Goal: Information Seeking & Learning: Learn about a topic

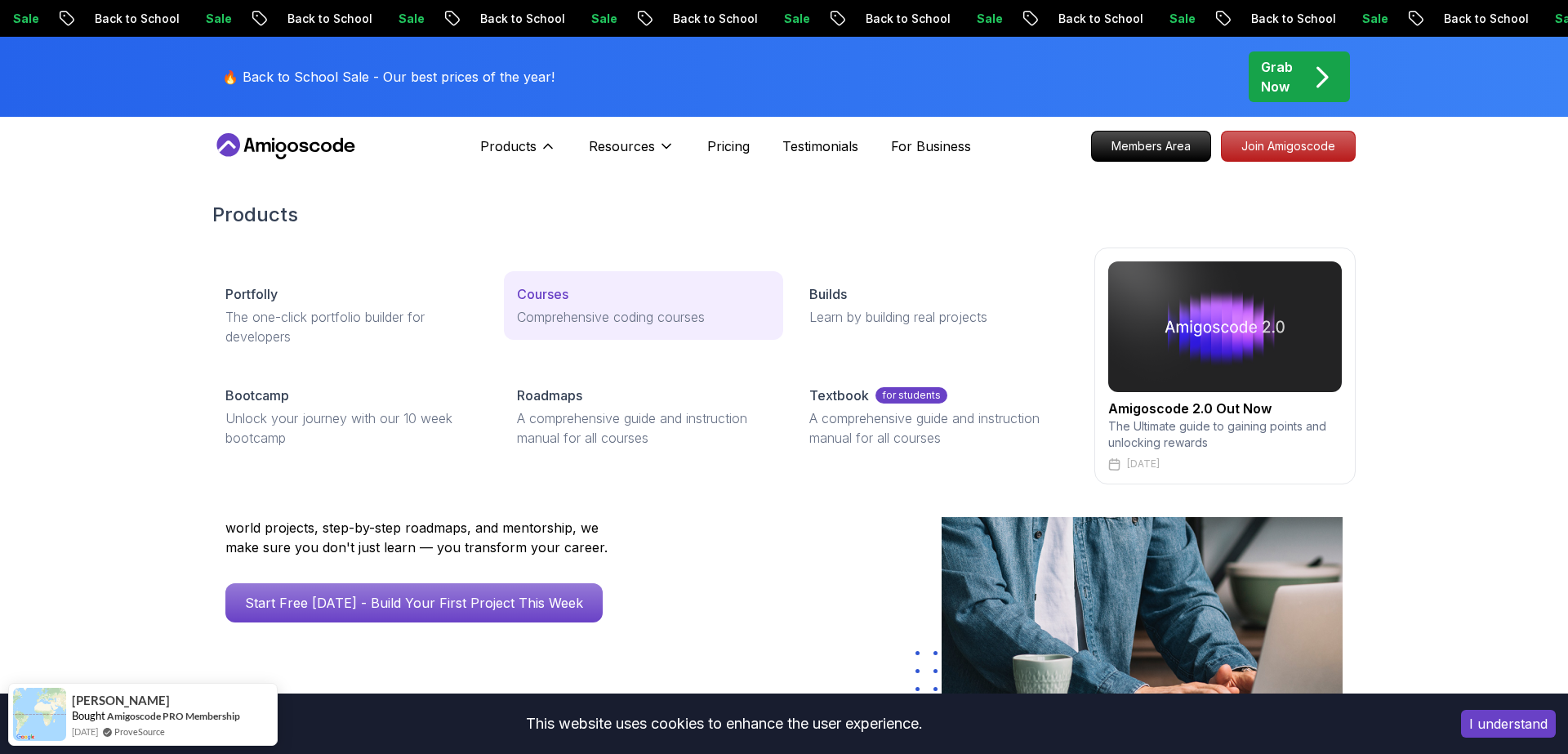
click at [562, 308] on p "Comprehensive coding courses" at bounding box center [643, 316] width 252 height 20
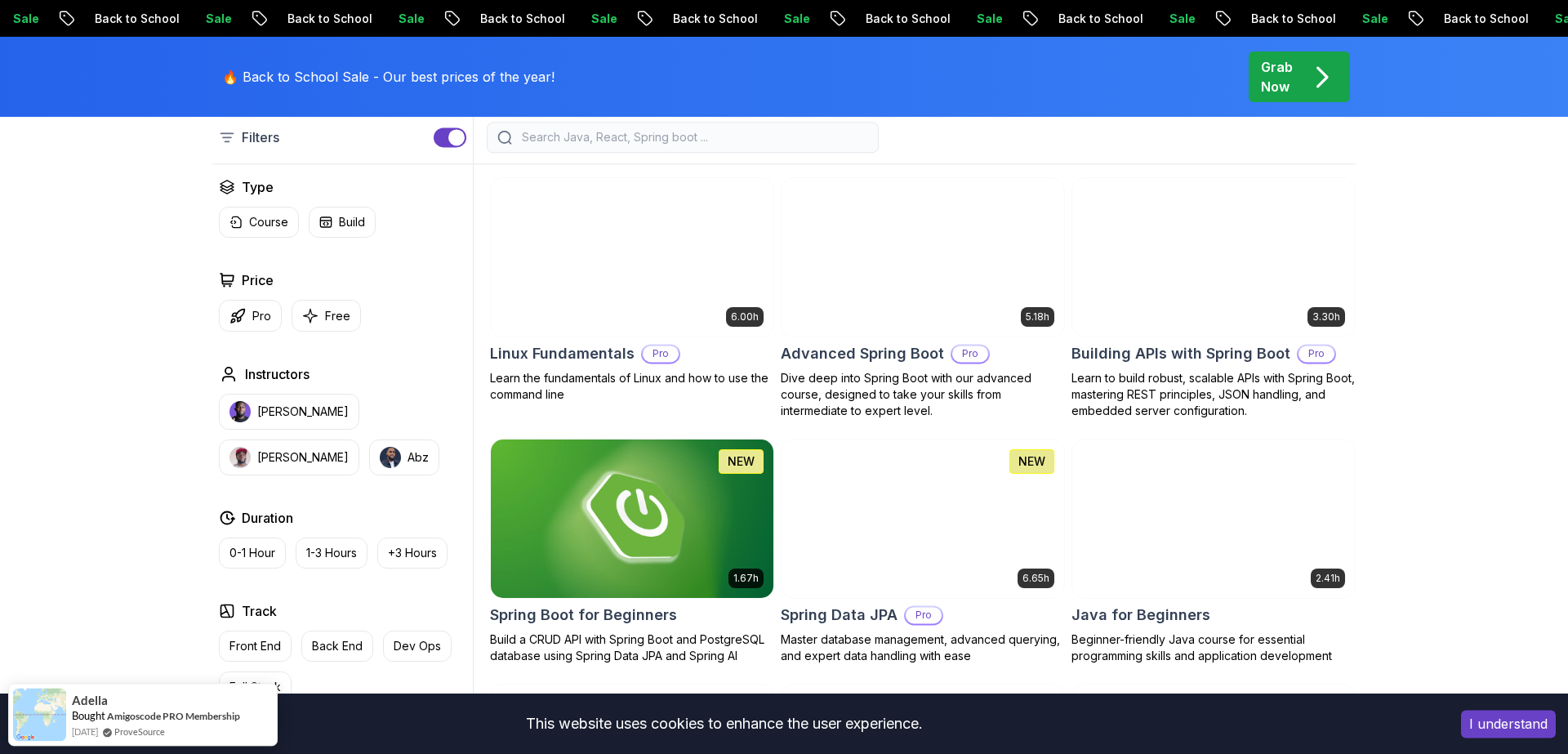
scroll to position [451, 0]
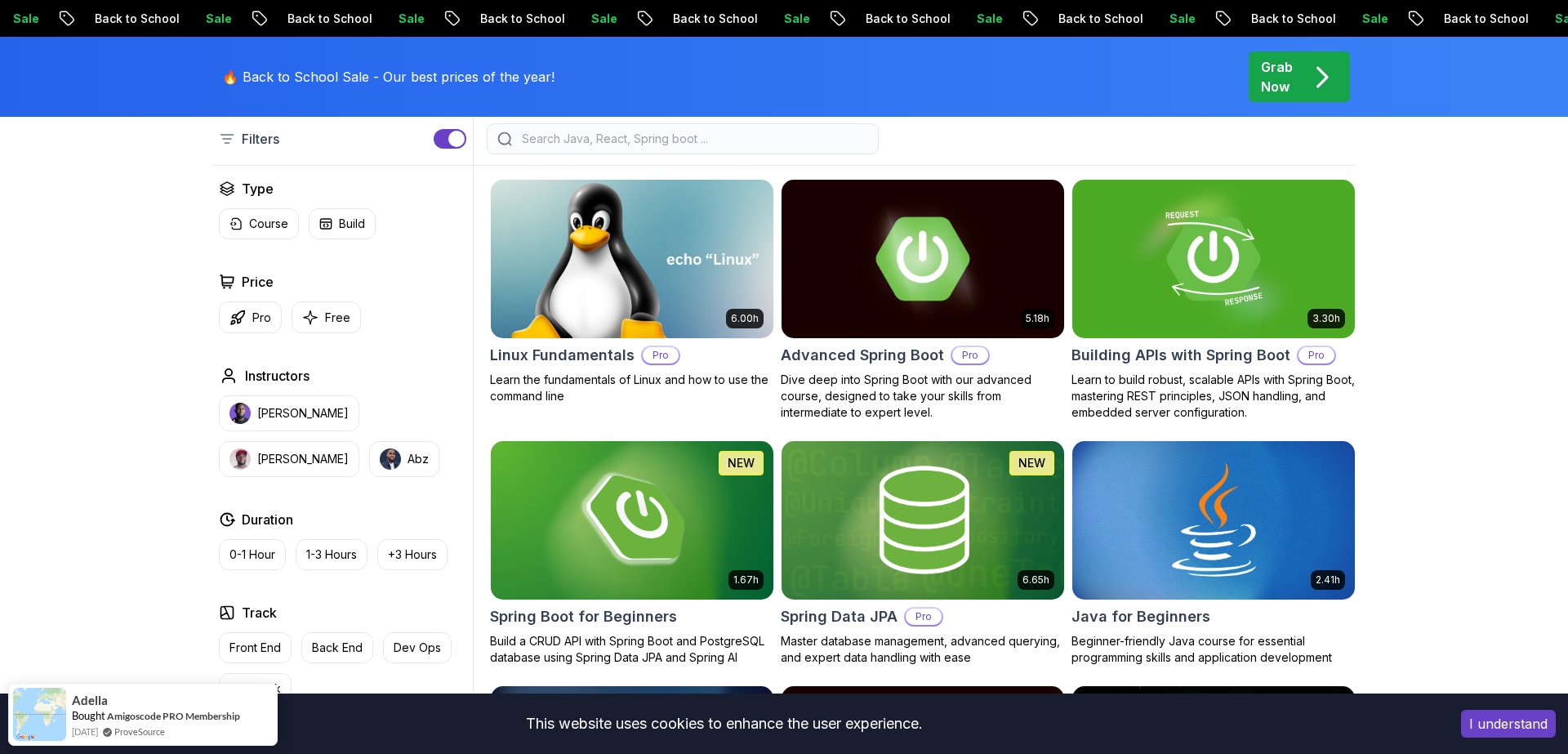
click at [660, 264] on img at bounding box center [632, 258] width 296 height 166
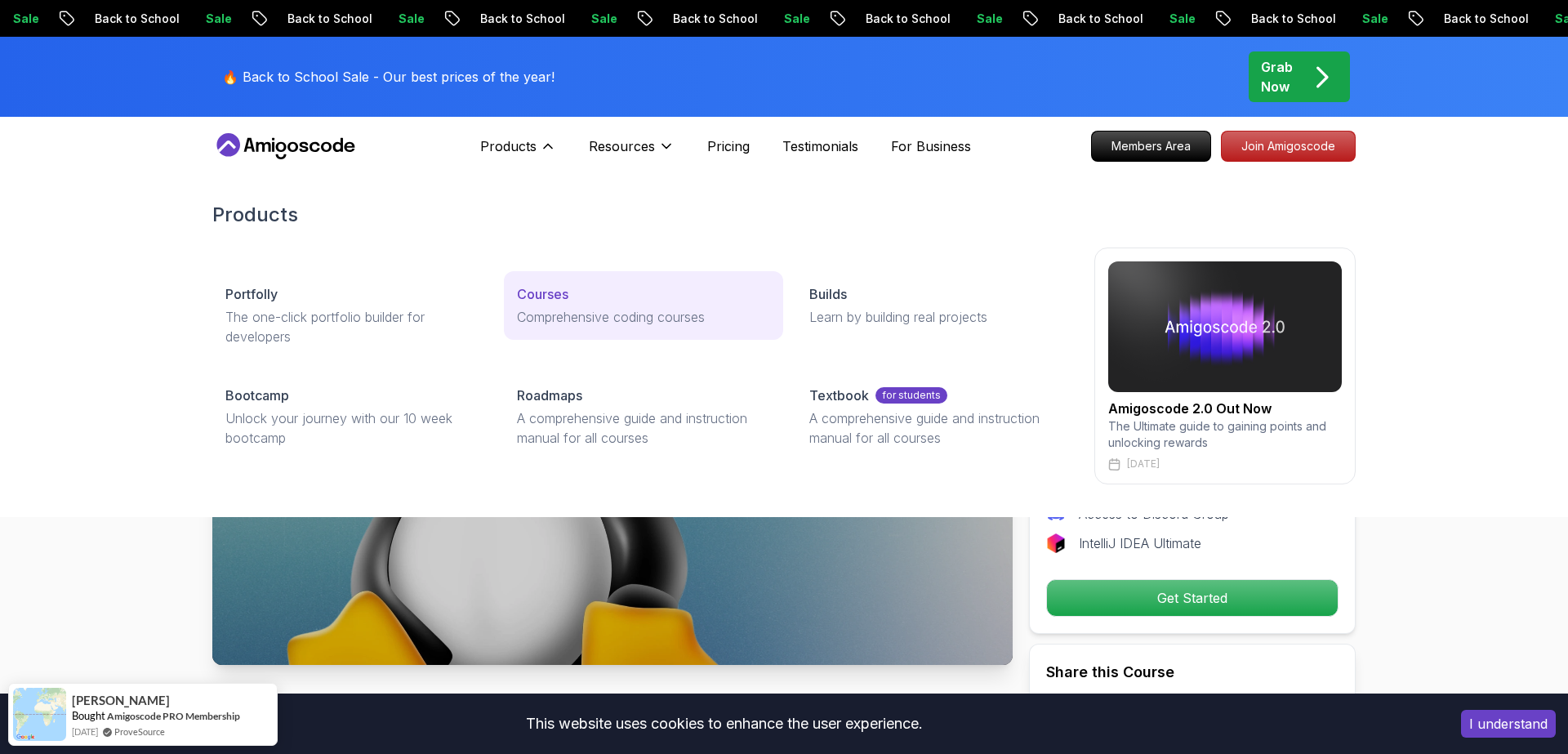
click at [555, 288] on p "Courses" at bounding box center [543, 294] width 51 height 20
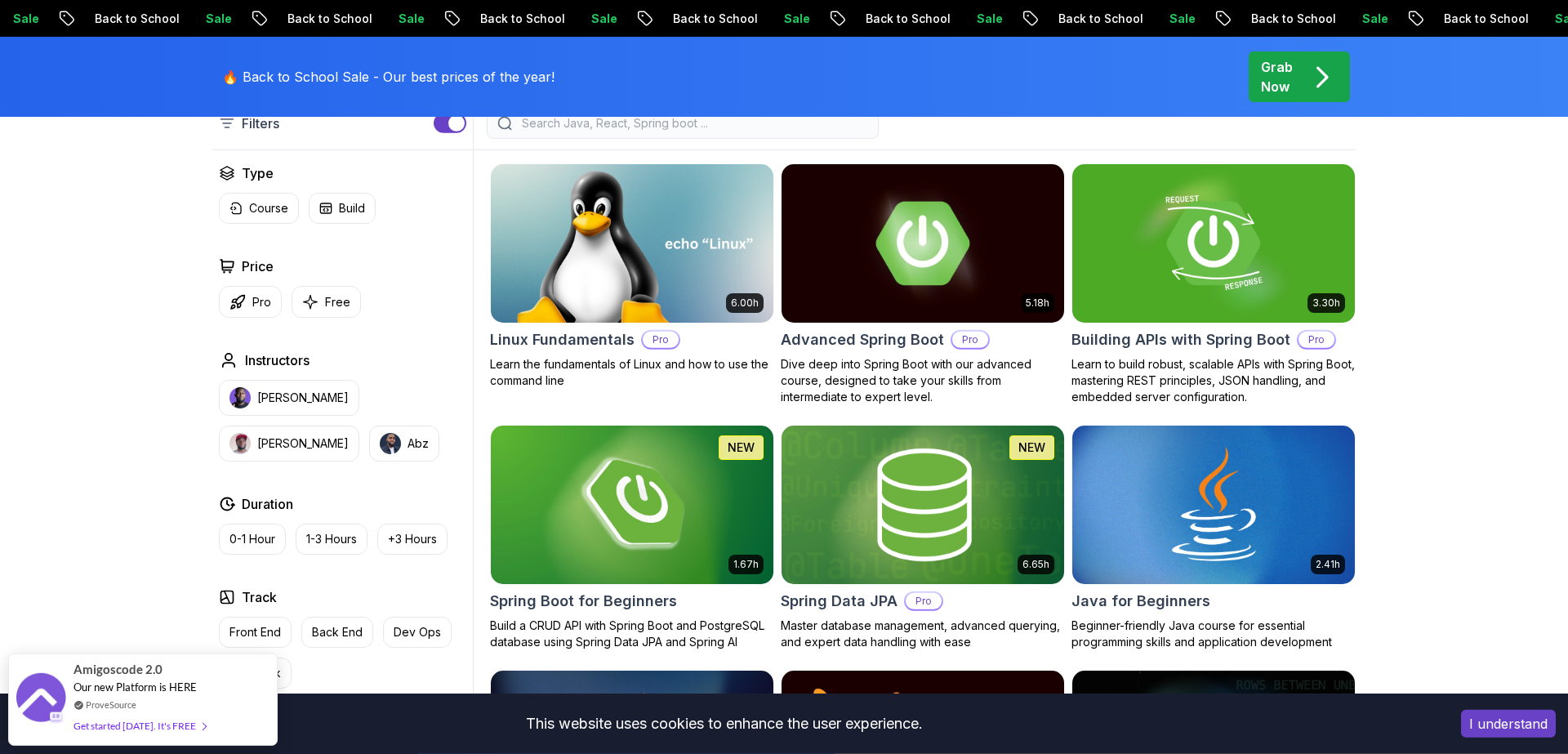
scroll to position [338, 0]
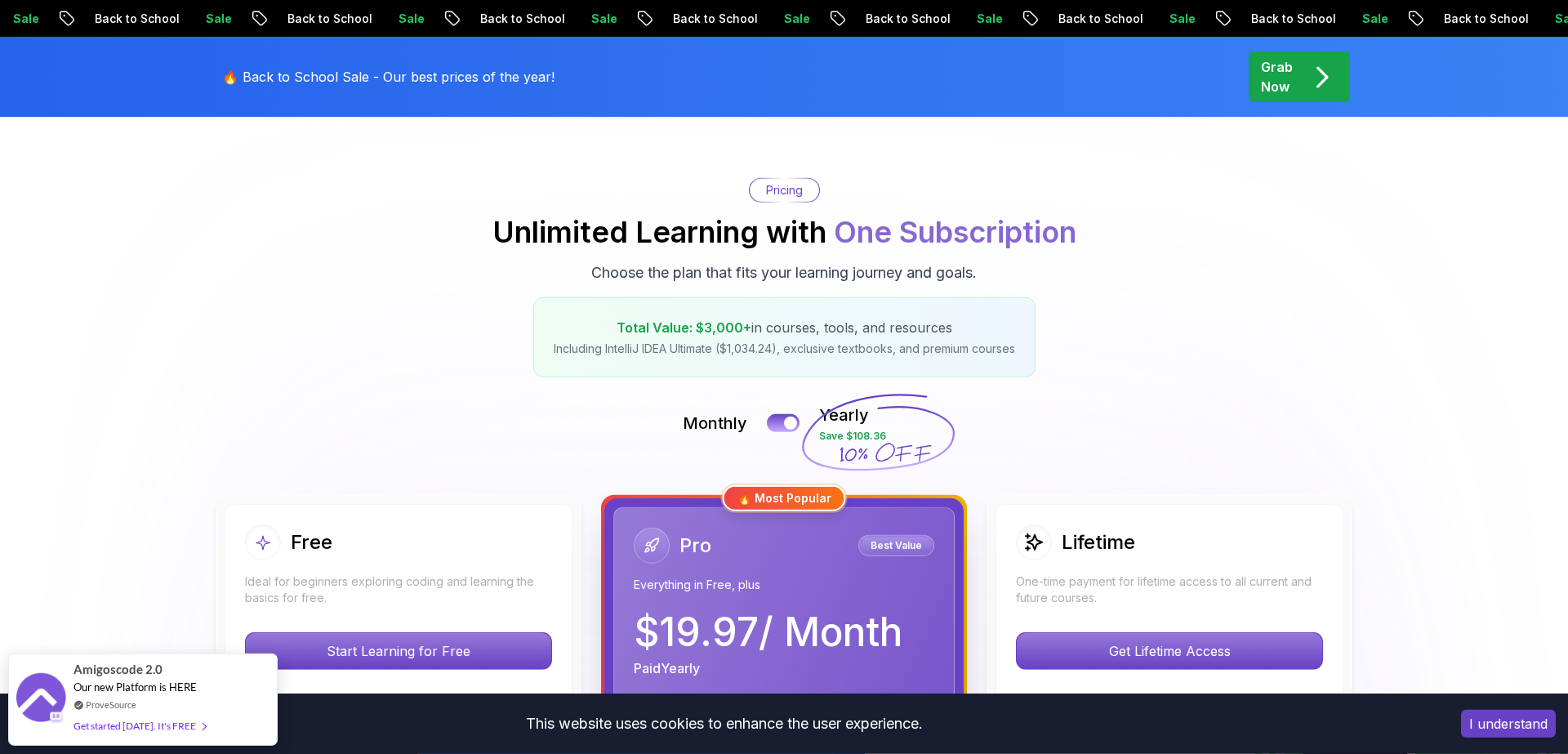
scroll to position [113, 0]
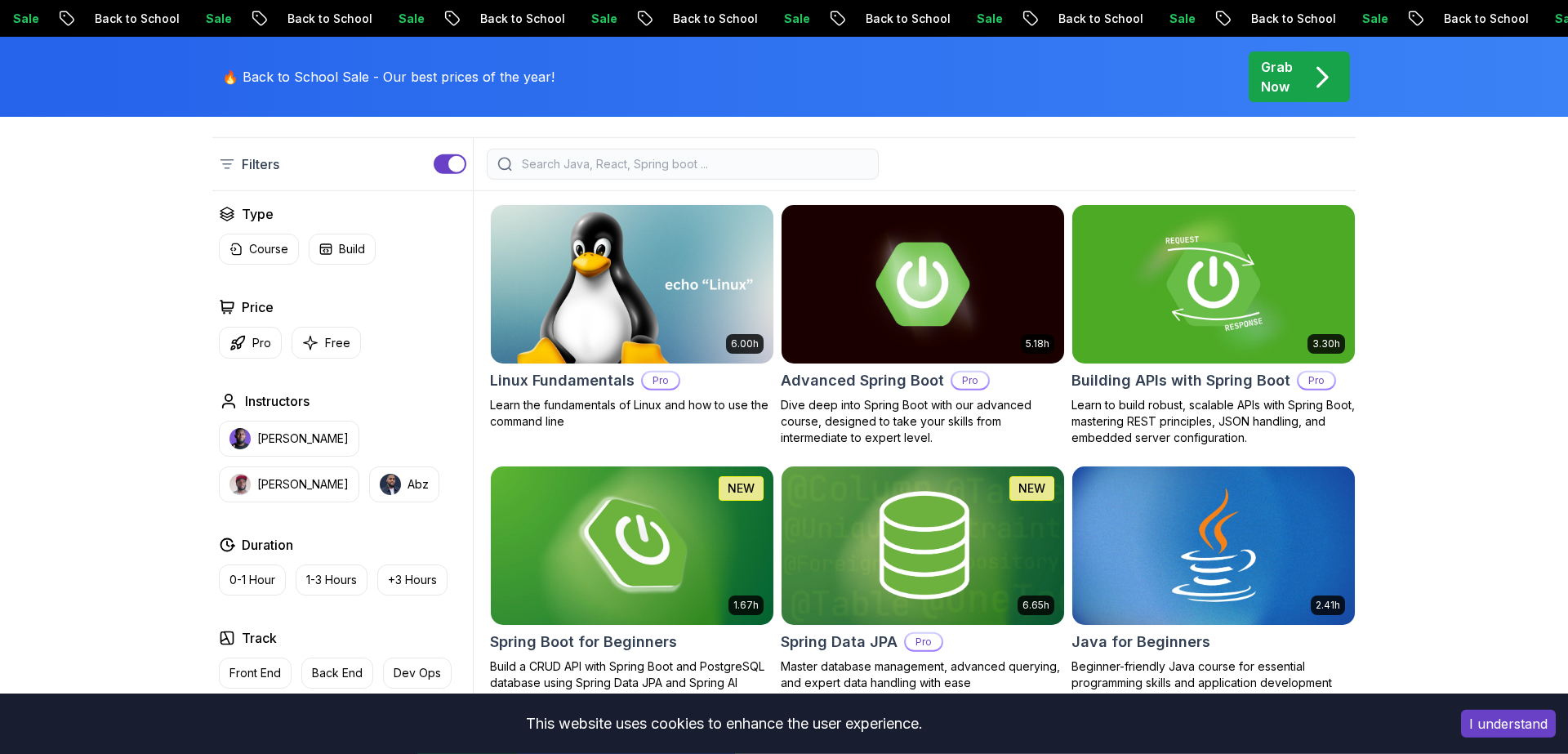
scroll to position [451, 0]
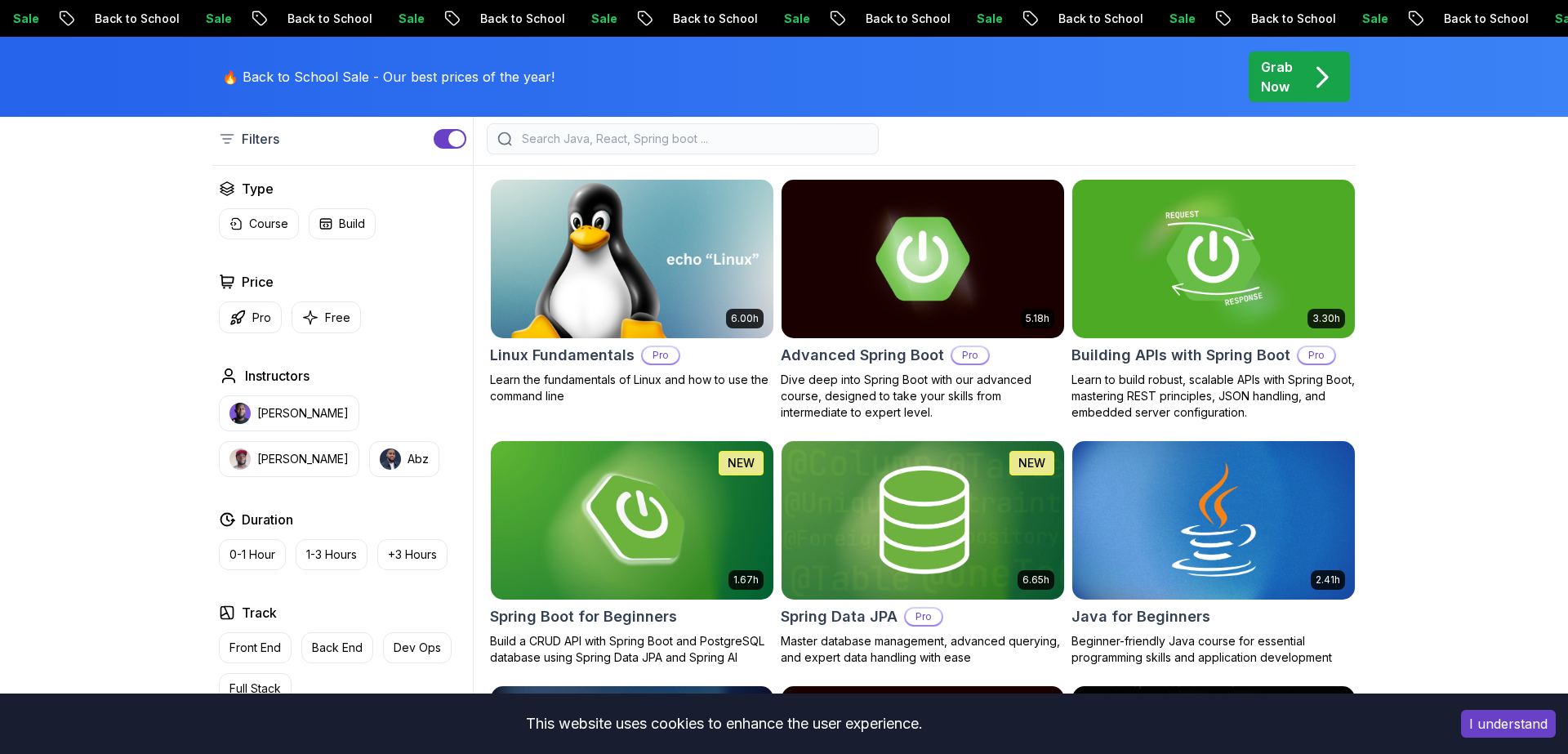
click at [620, 250] on img at bounding box center [632, 258] width 296 height 166
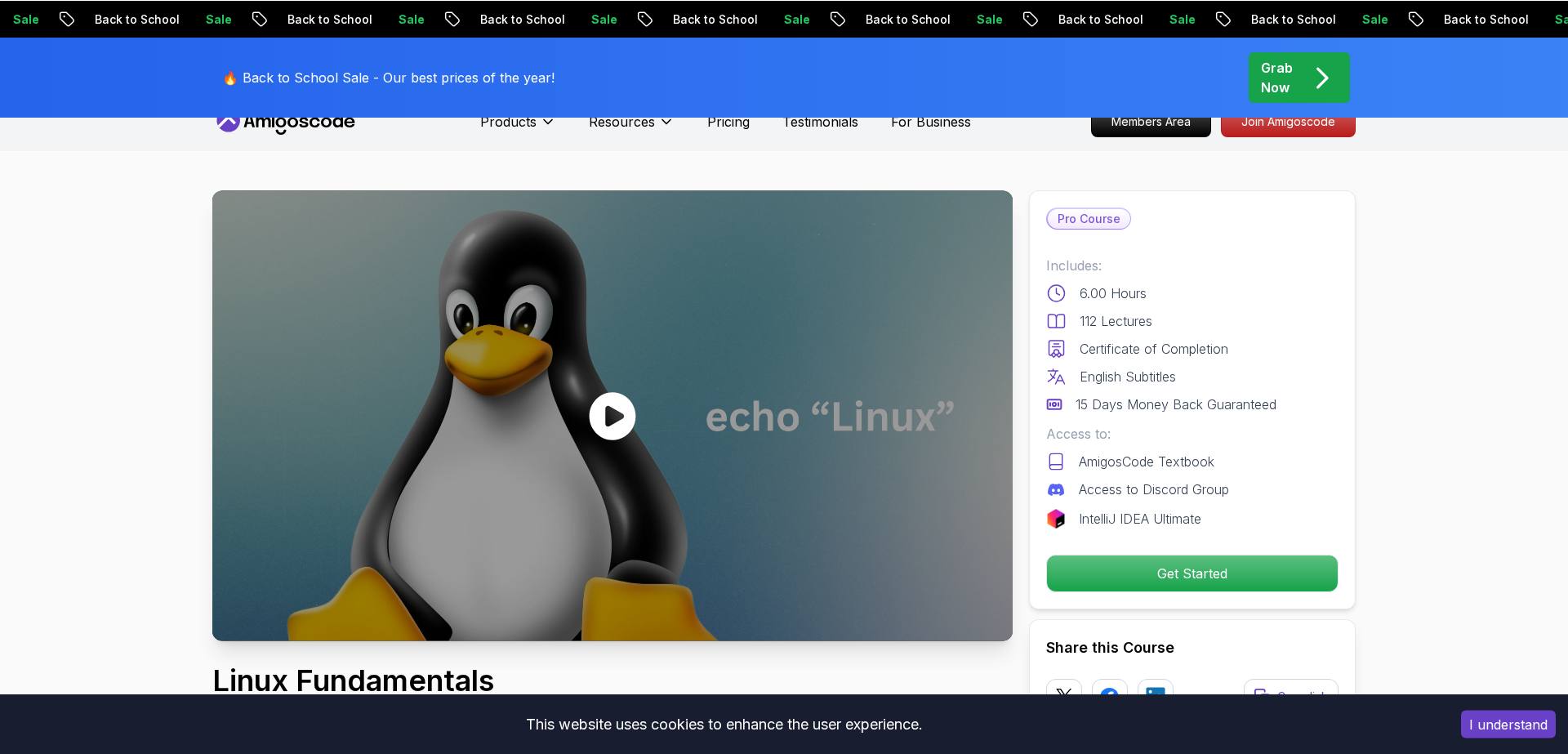
scroll to position [115, 0]
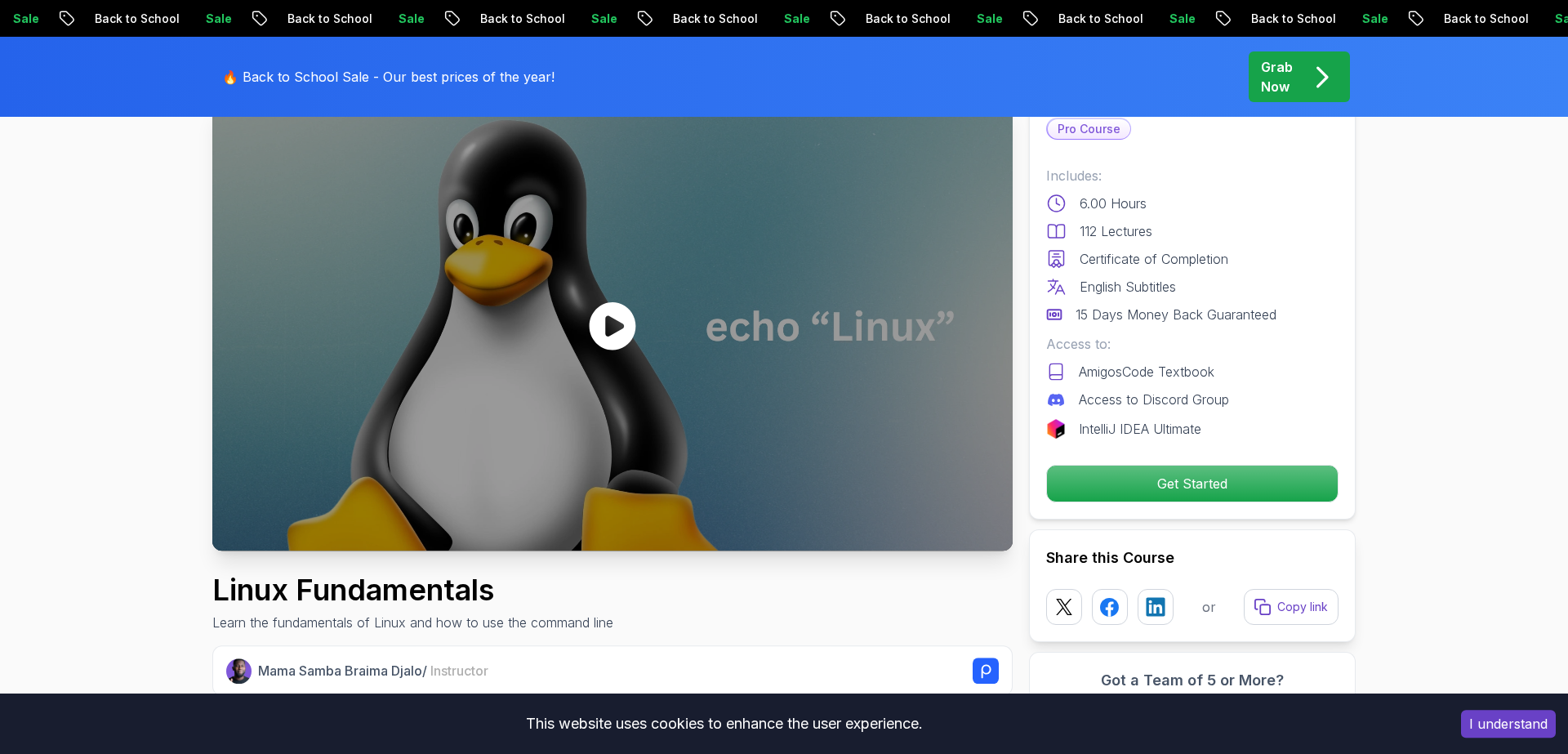
click at [615, 320] on icon at bounding box center [613, 326] width 49 height 49
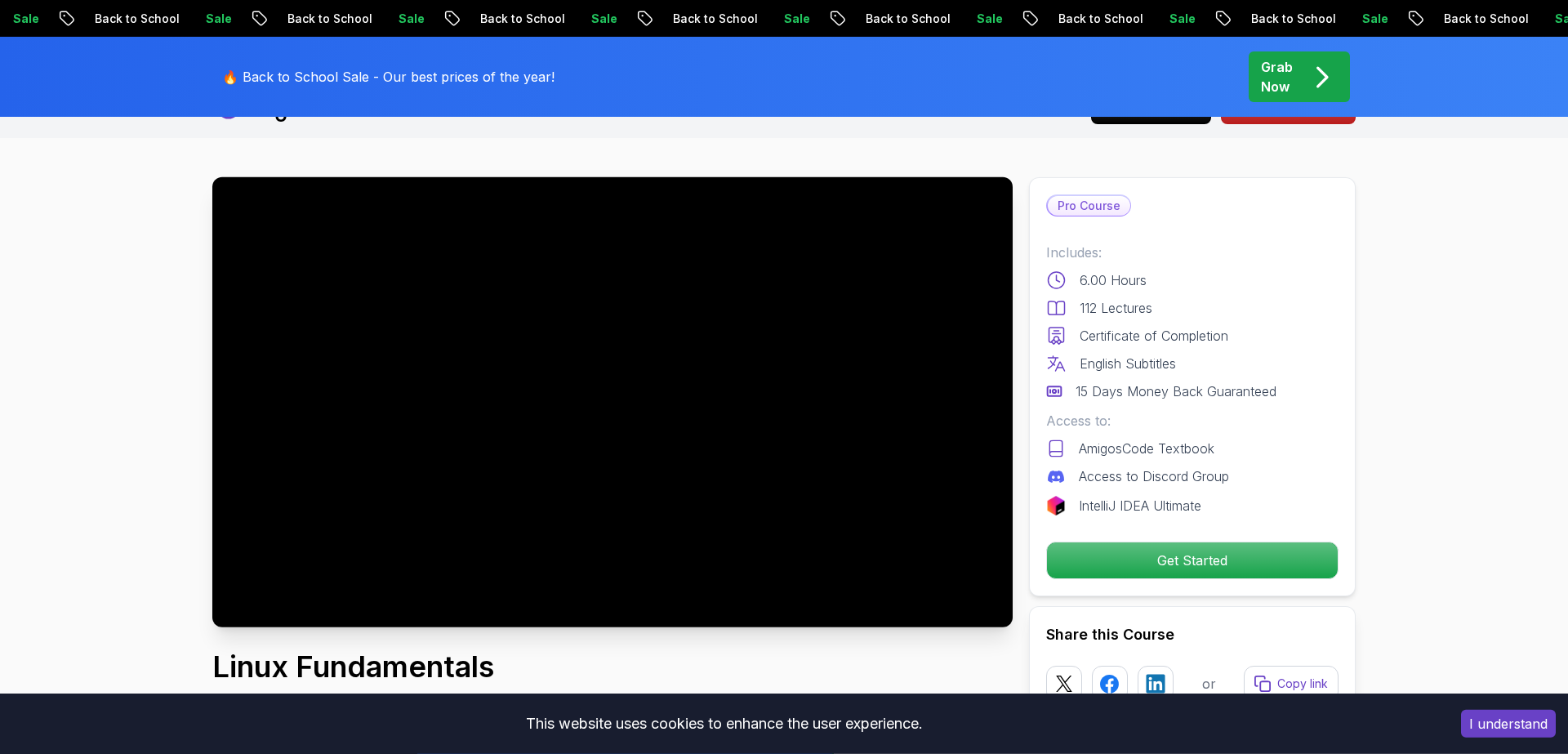
scroll to position [0, 0]
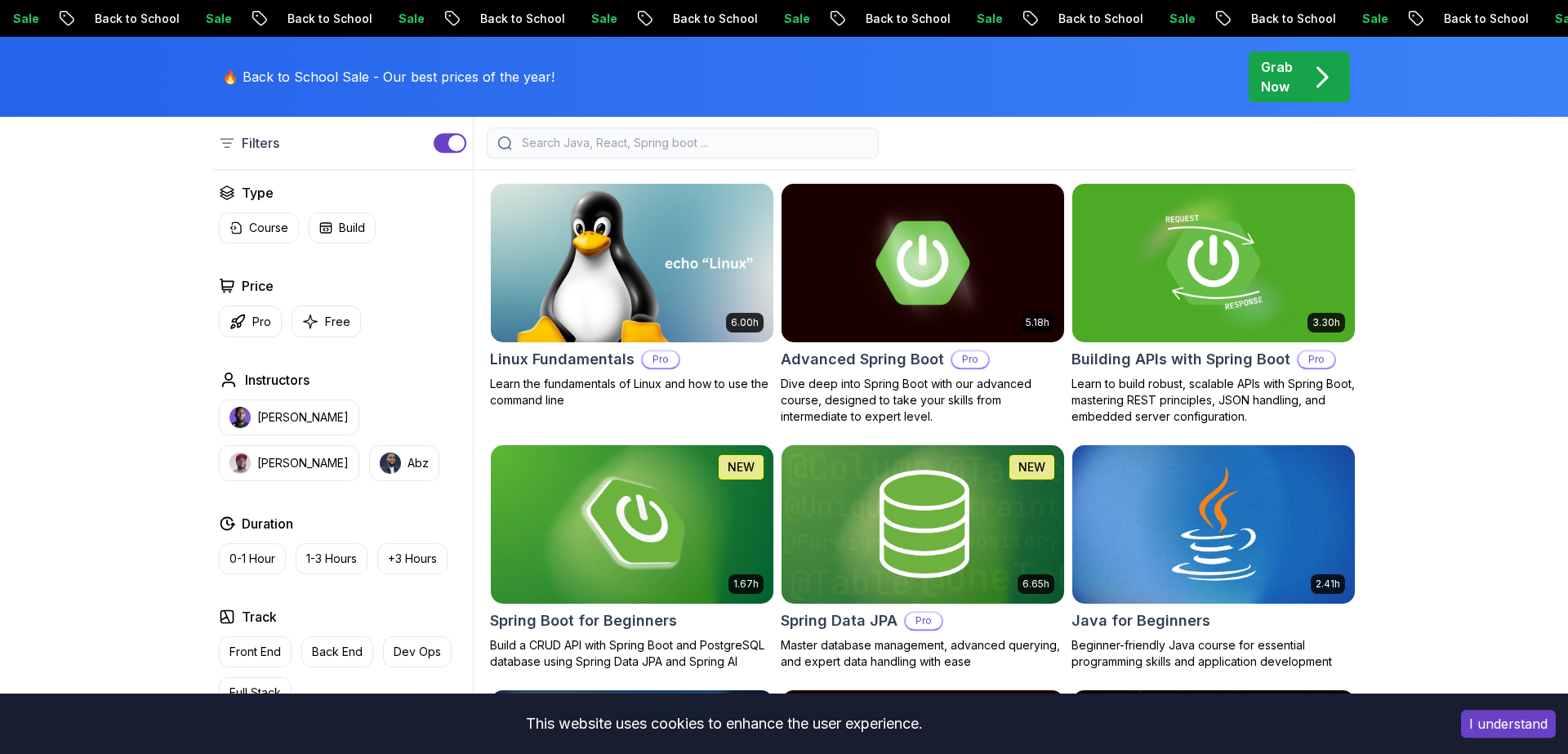
scroll to position [450, 0]
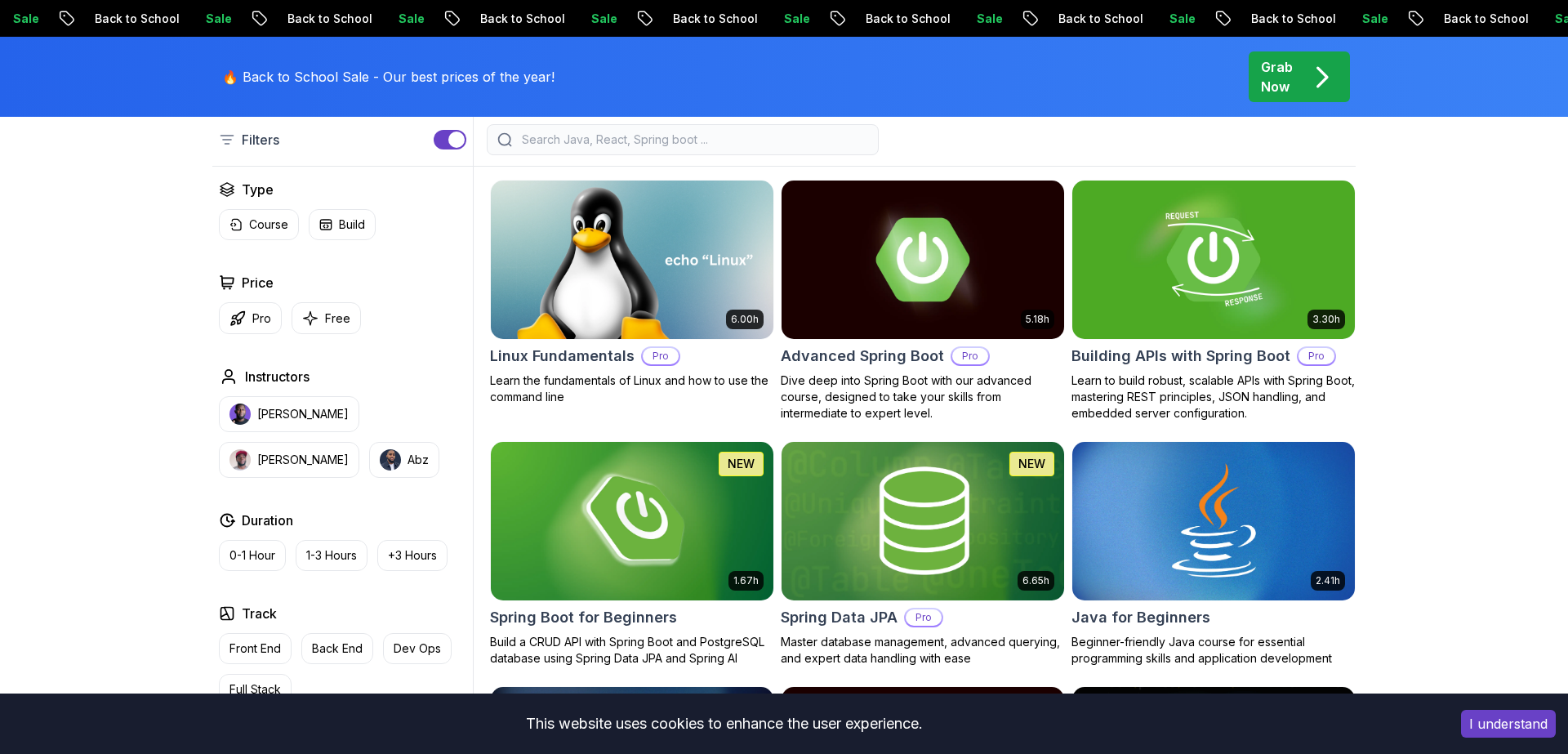
click at [455, 125] on div "Filters" at bounding box center [343, 139] width 261 height 52
click at [454, 134] on div "button" at bounding box center [455, 139] width 16 height 16
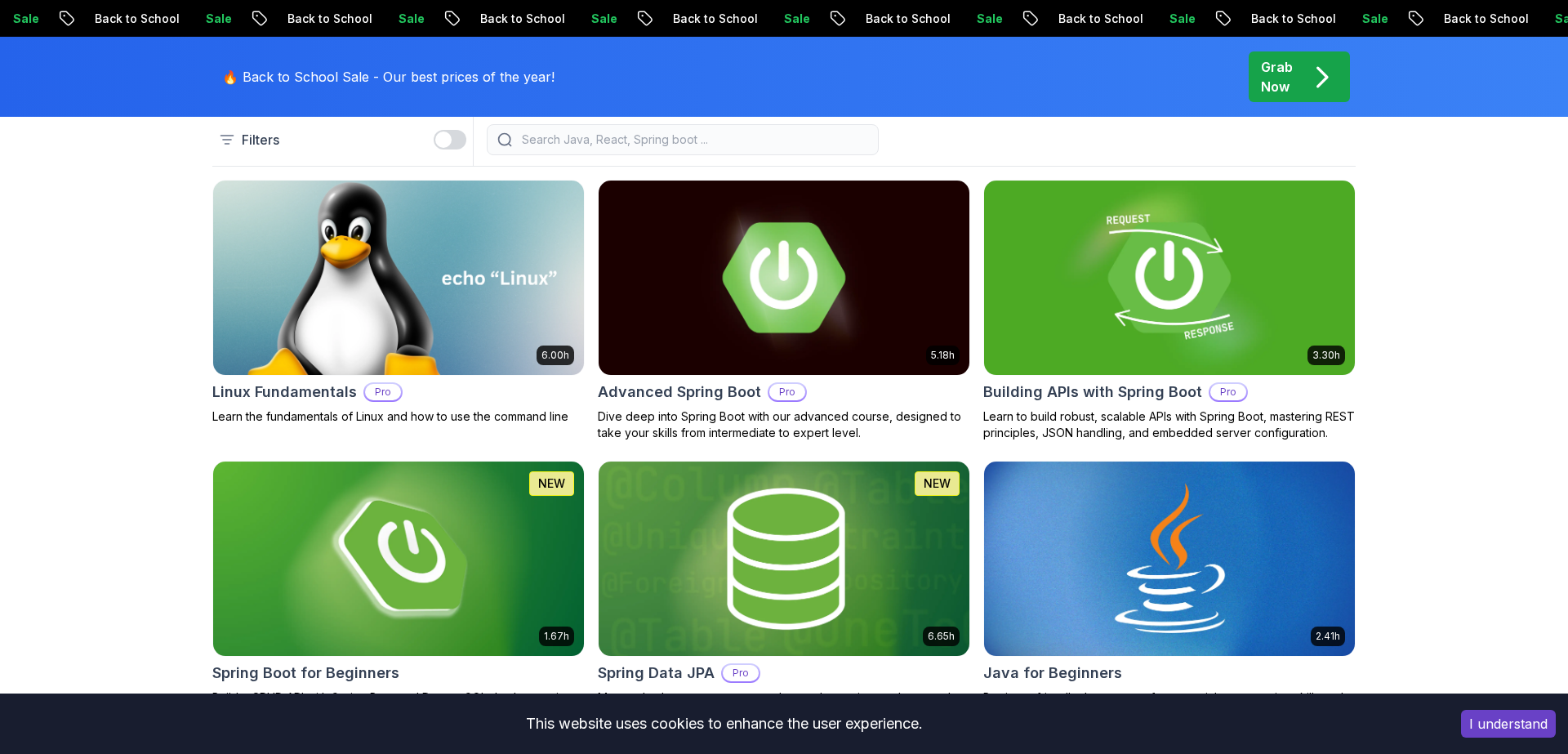
click at [443, 139] on div "button" at bounding box center [443, 139] width 16 height 16
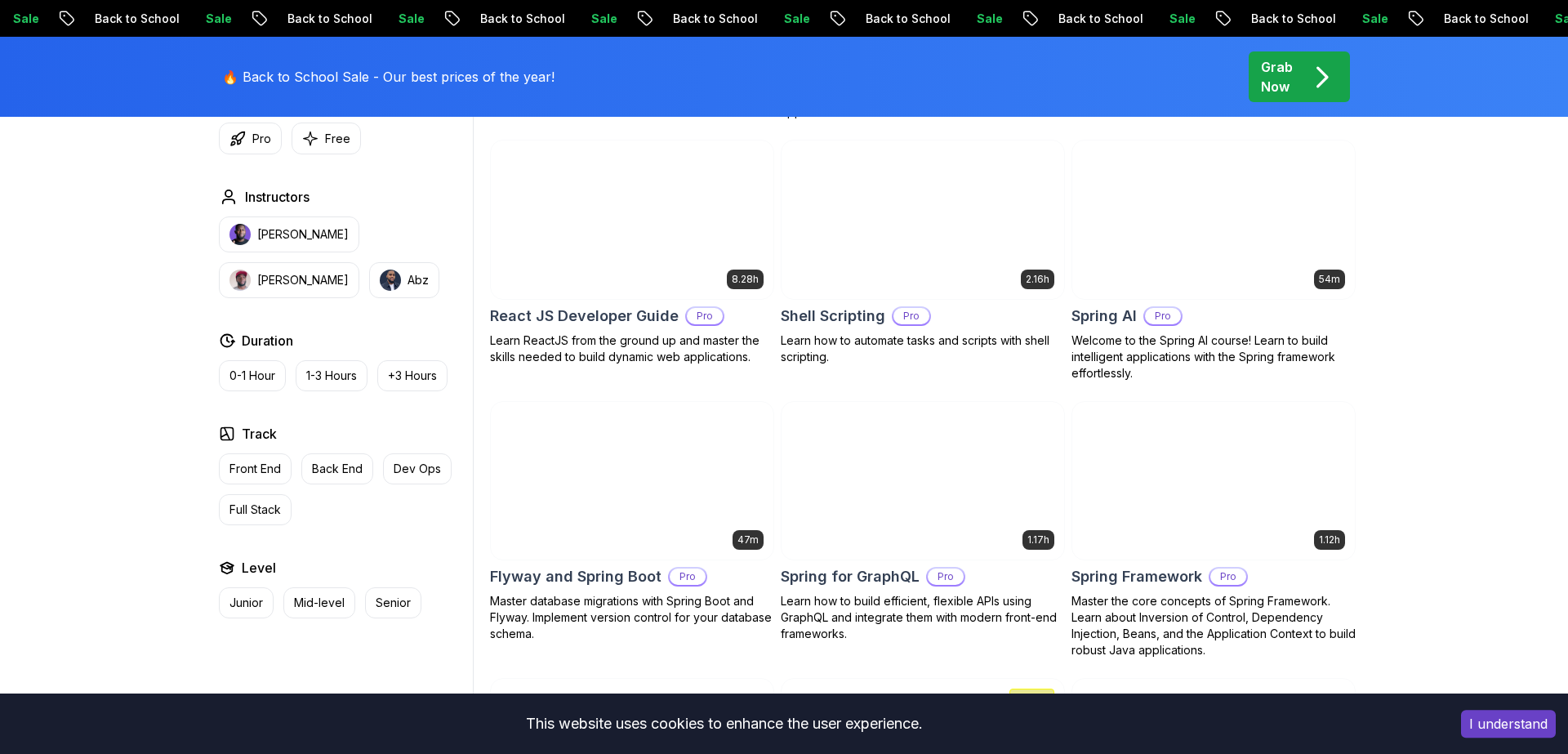
scroll to position [3945, 0]
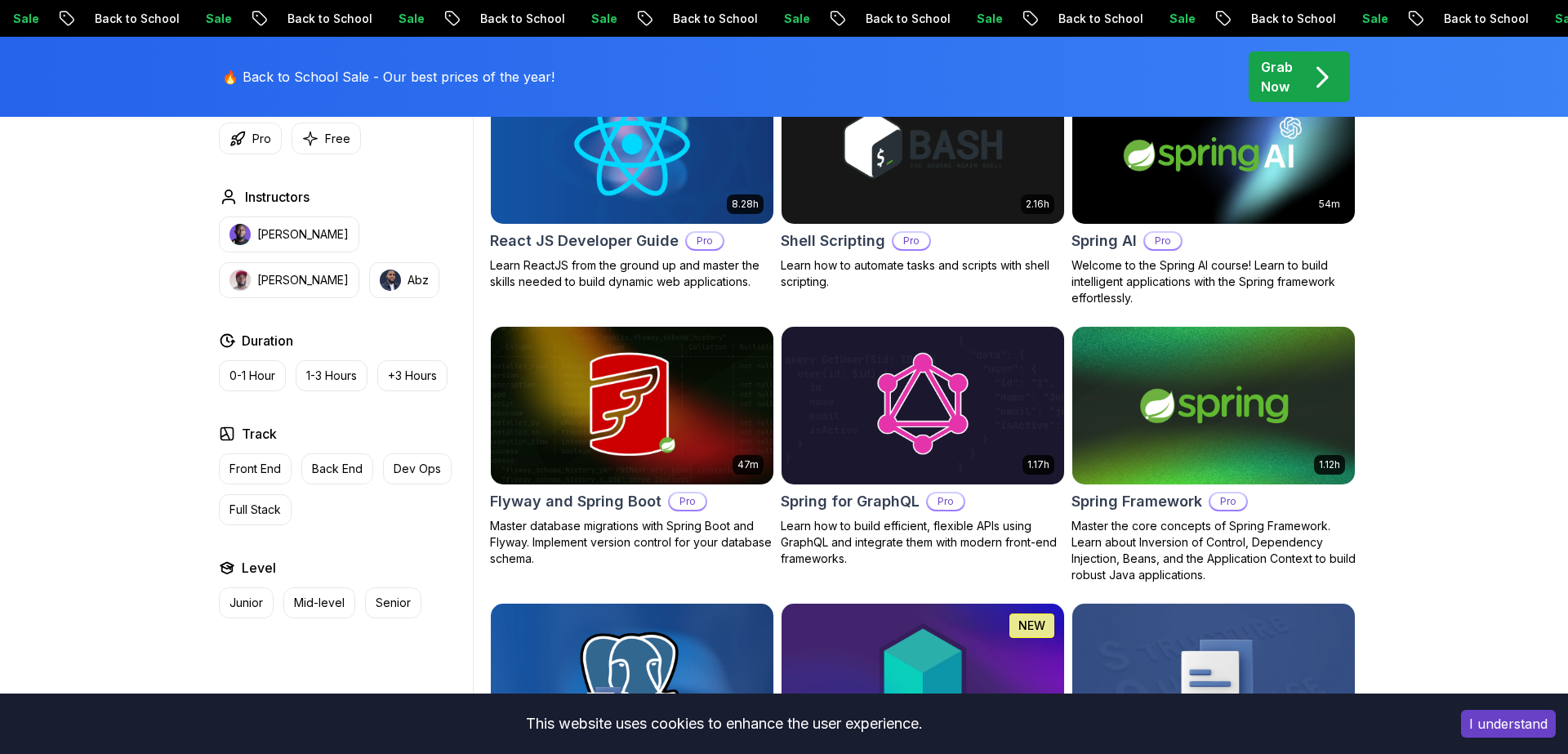
click at [691, 353] on img at bounding box center [632, 405] width 296 height 166
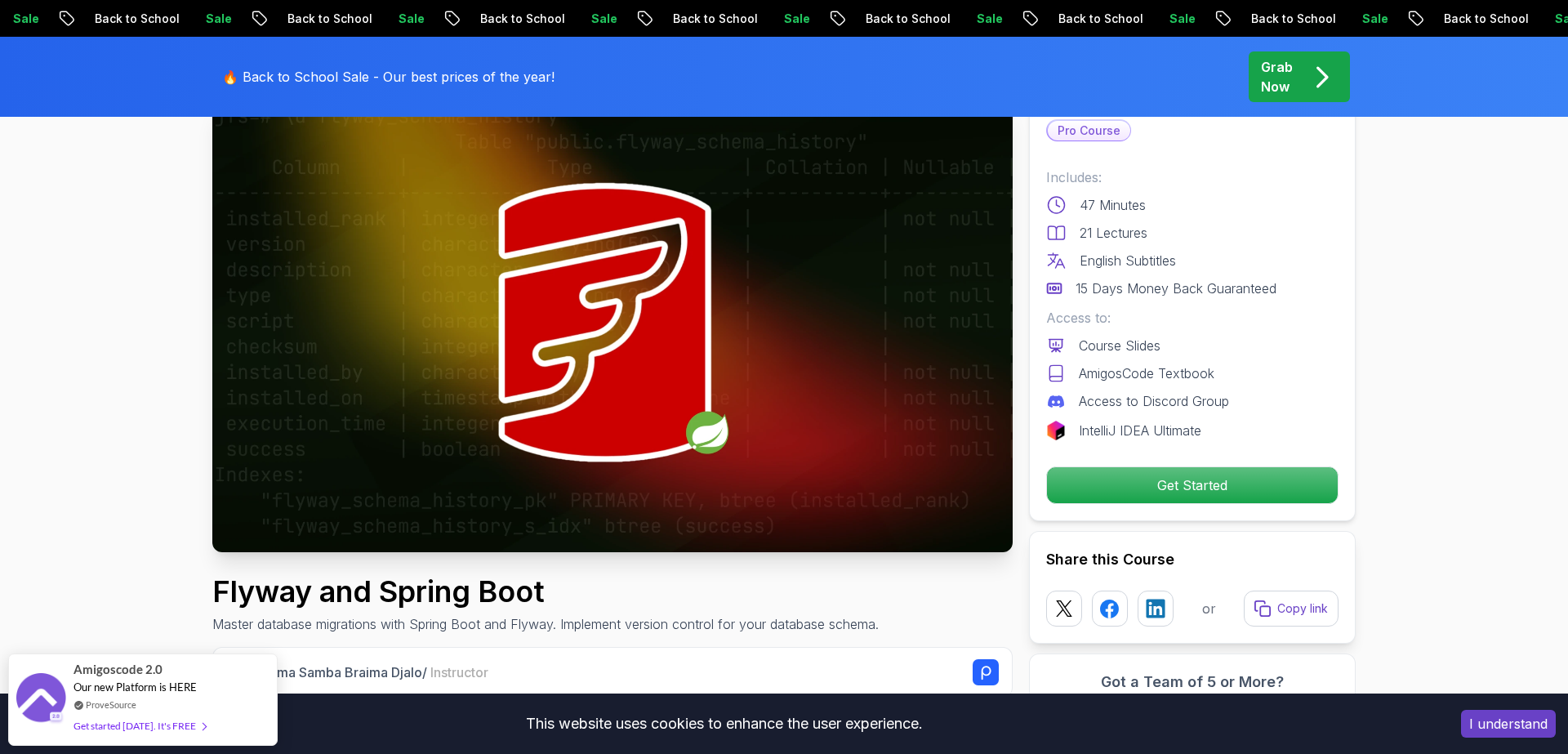
click at [613, 358] on img at bounding box center [612, 327] width 800 height 450
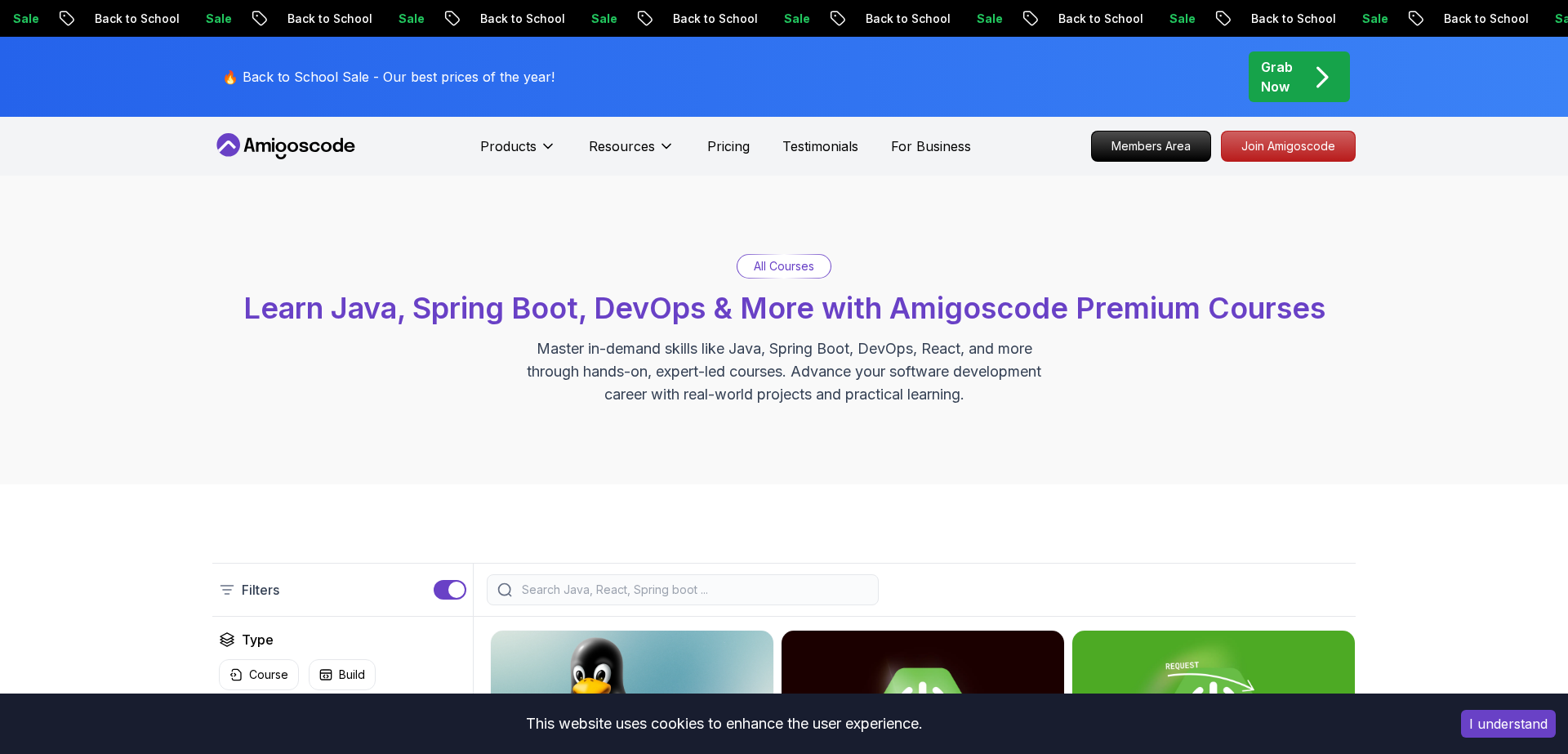
click at [797, 257] on div "All Courses" at bounding box center [784, 266] width 93 height 23
click at [792, 267] on p "All Courses" at bounding box center [784, 266] width 61 height 16
drag, startPoint x: 750, startPoint y: 269, endPoint x: 829, endPoint y: 266, distance: 79.1
click at [829, 266] on div "All Courses" at bounding box center [784, 266] width 93 height 23
click at [851, 259] on div "All Courses Learn Java, Spring Boot, DevOps & More with Amigoscode Premium Cour…" at bounding box center [783, 330] width 1143 height 152
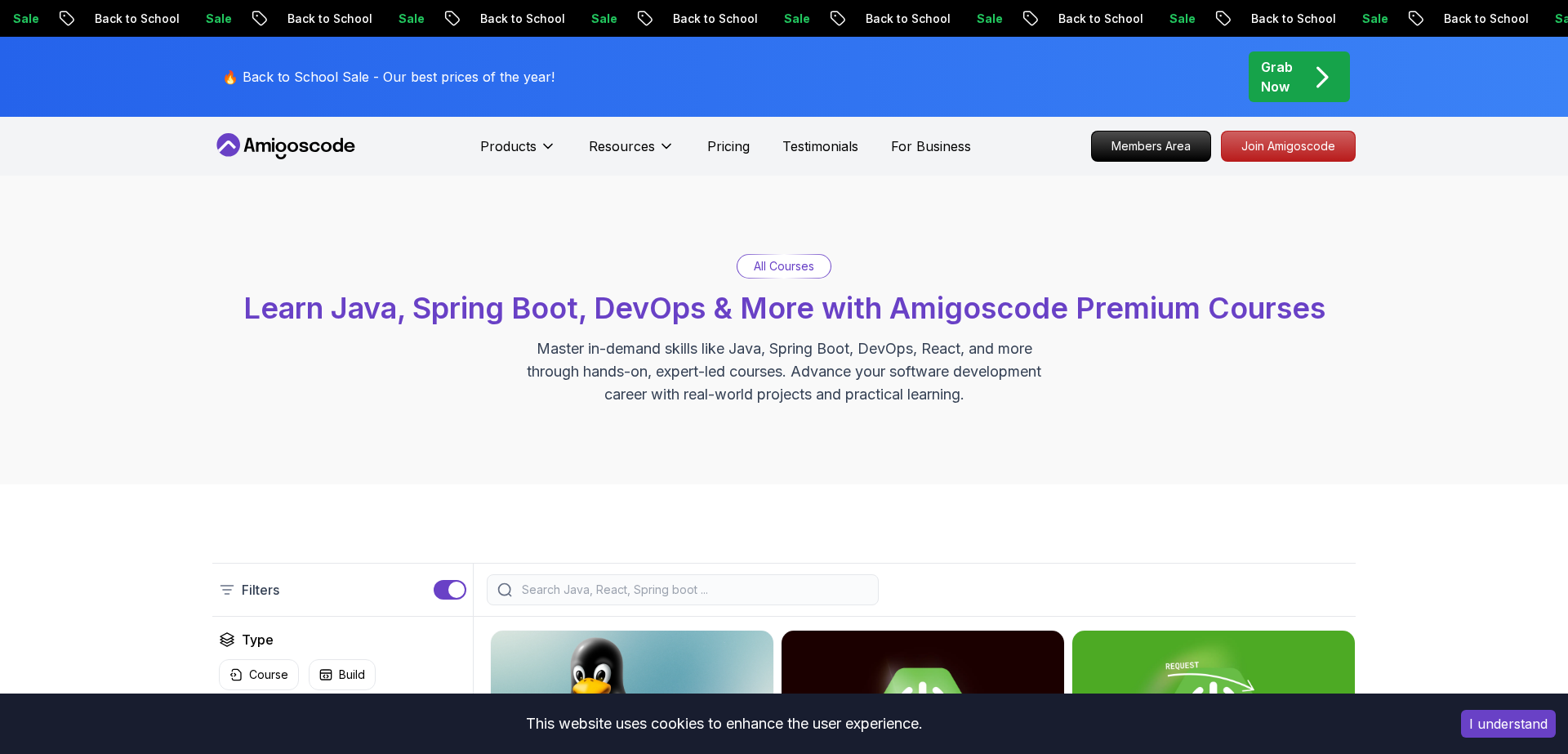
click at [802, 267] on p "All Courses" at bounding box center [784, 266] width 61 height 16
click at [849, 236] on div "All Courses Learn Java, Spring Boot, DevOps & More with Amigoscode Premium Cour…" at bounding box center [784, 330] width 1568 height 309
